Goal: Task Accomplishment & Management: Manage account settings

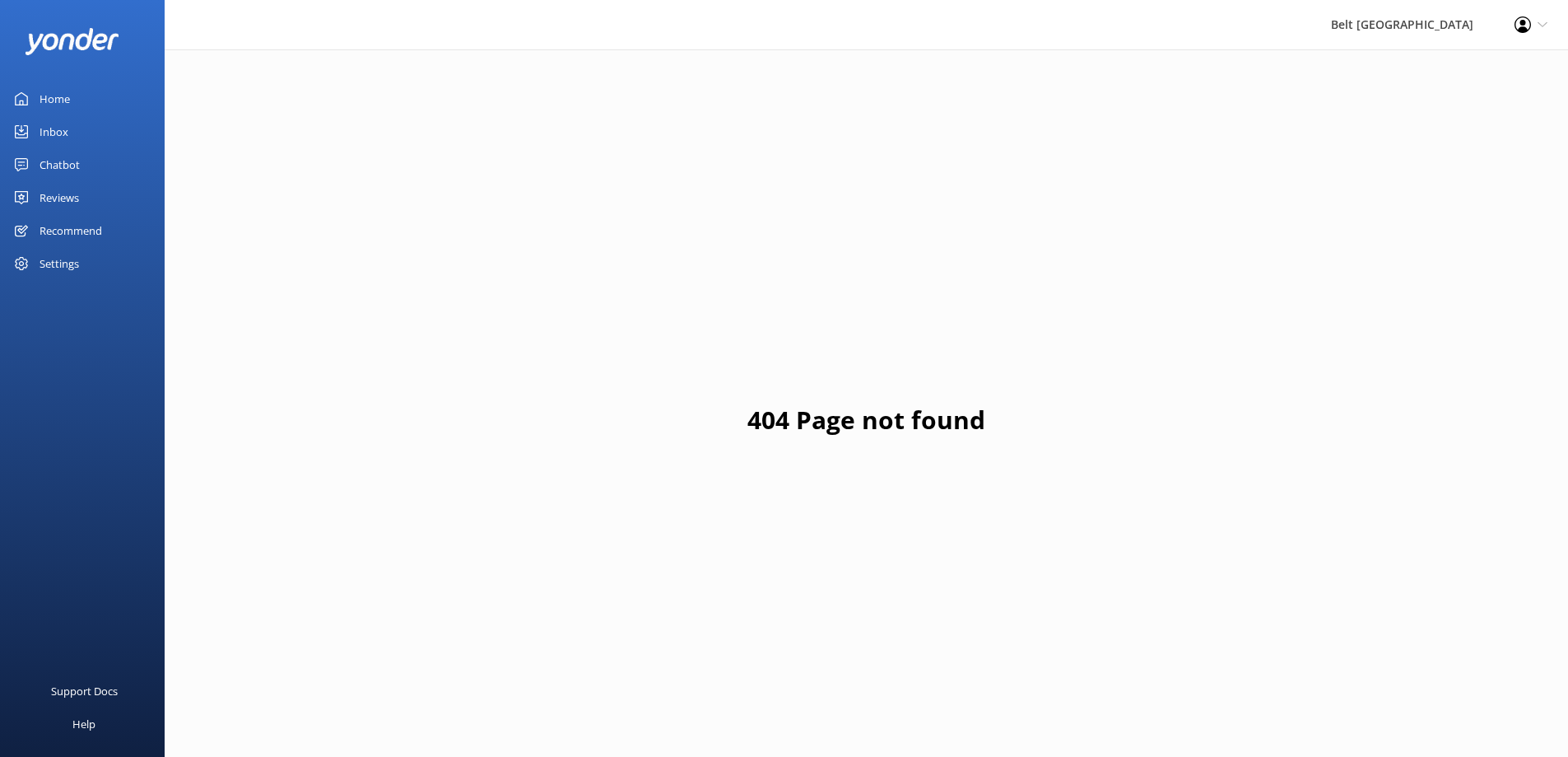
click at [39, 199] on div "Reviews" at bounding box center [59, 197] width 39 height 33
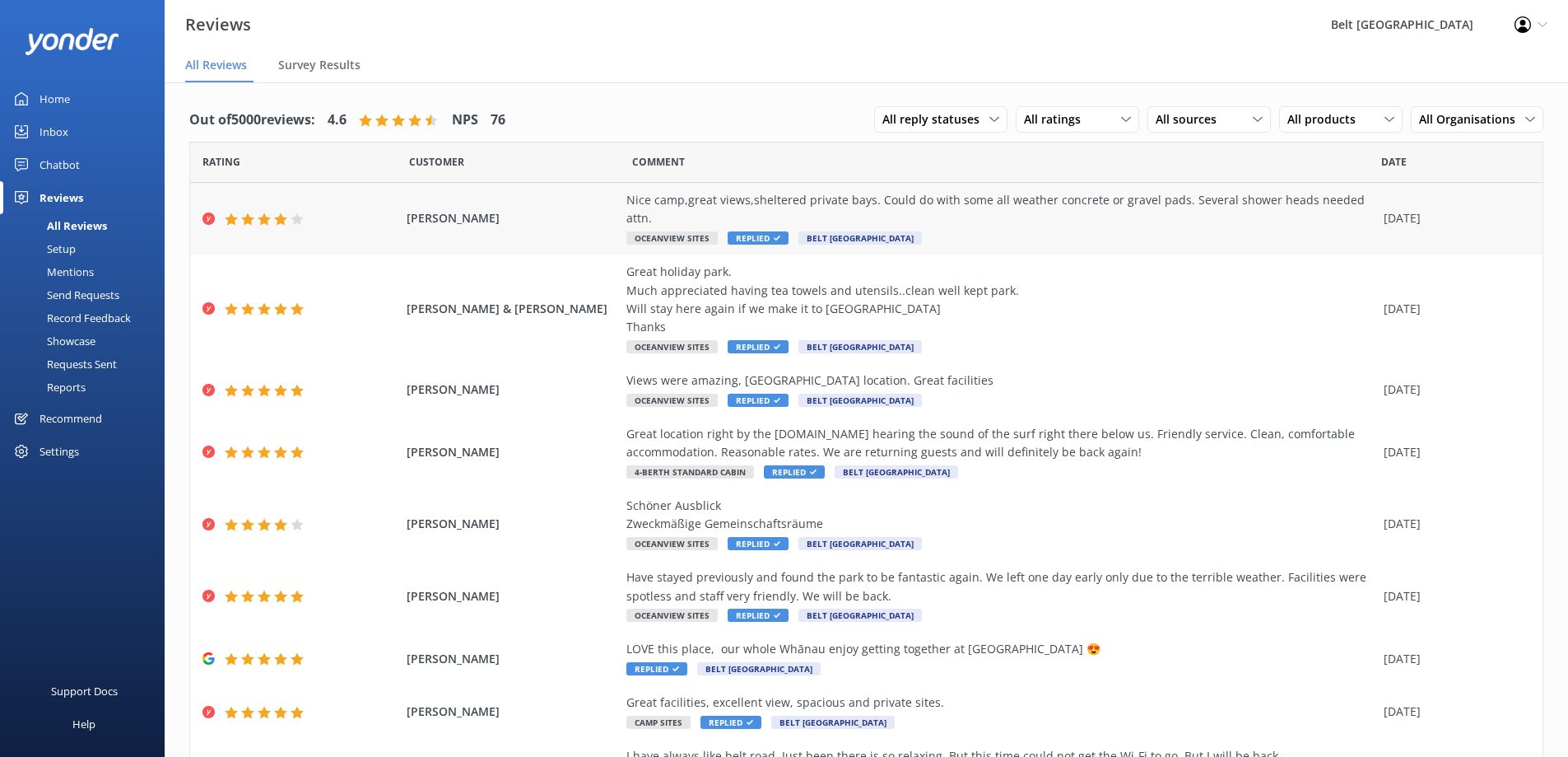
click at [963, 200] on div "Nice camp,great views,sheltered private bays. Could do with some all weather co…" at bounding box center [1001, 209] width 749 height 37
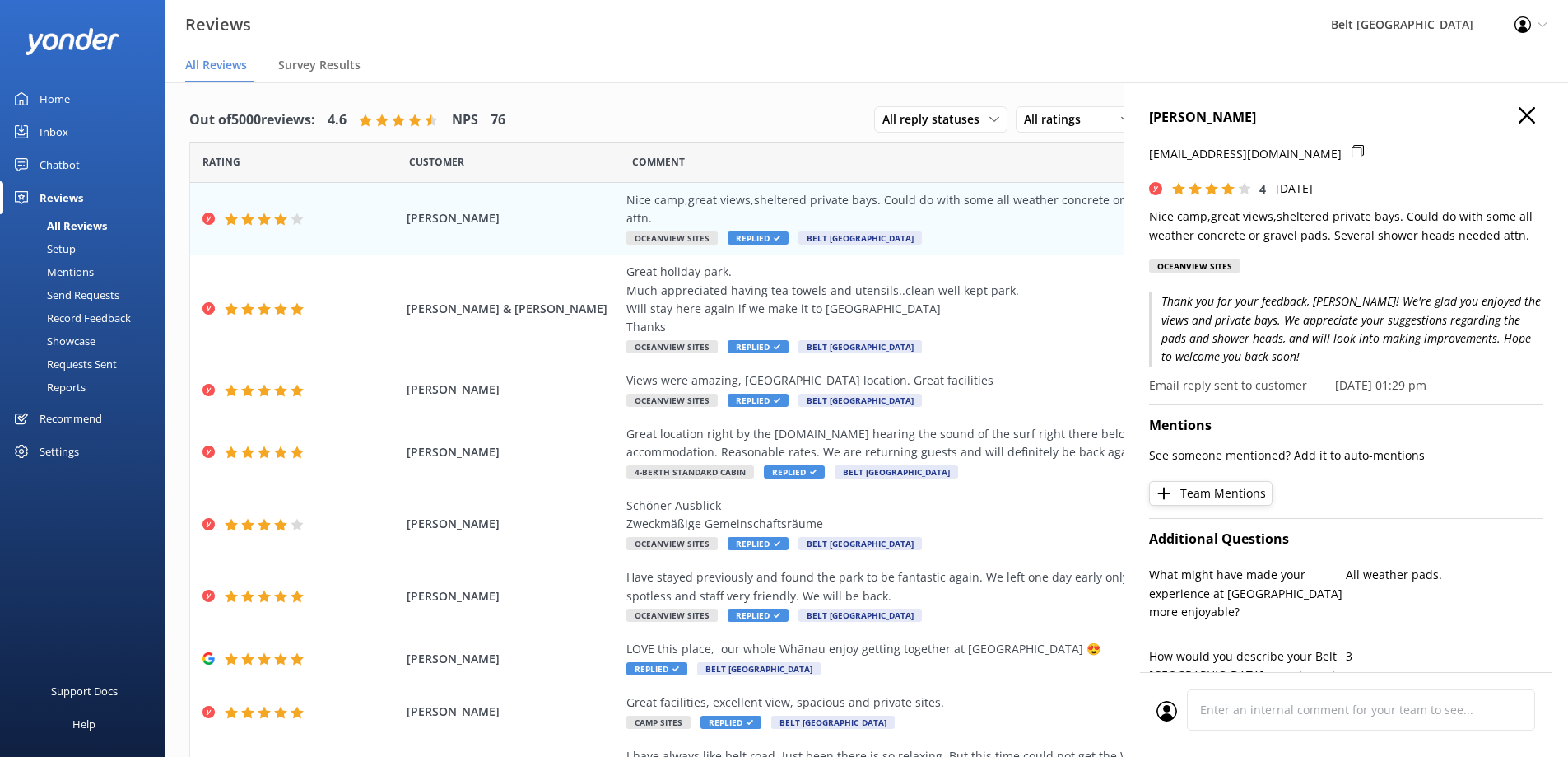
click at [1519, 116] on use "button" at bounding box center [1528, 116] width 17 height 17
